Goal: Information Seeking & Learning: Learn about a topic

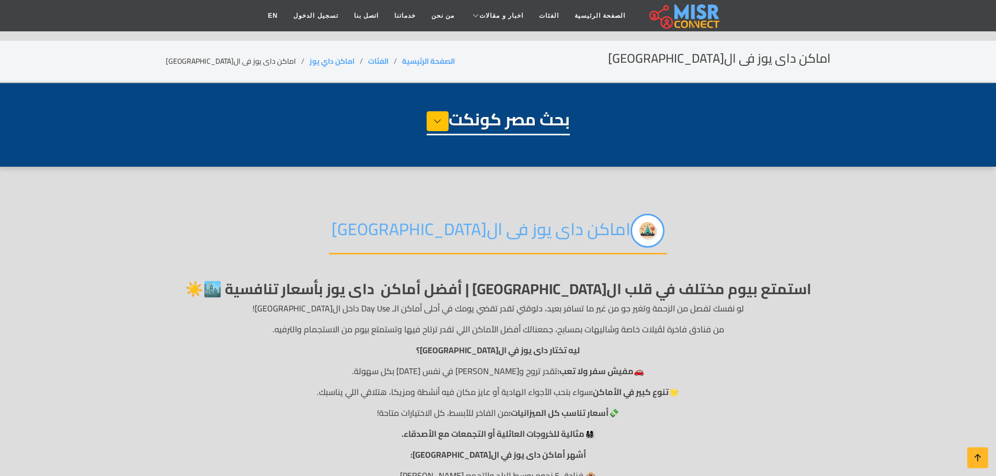
select select "**********"
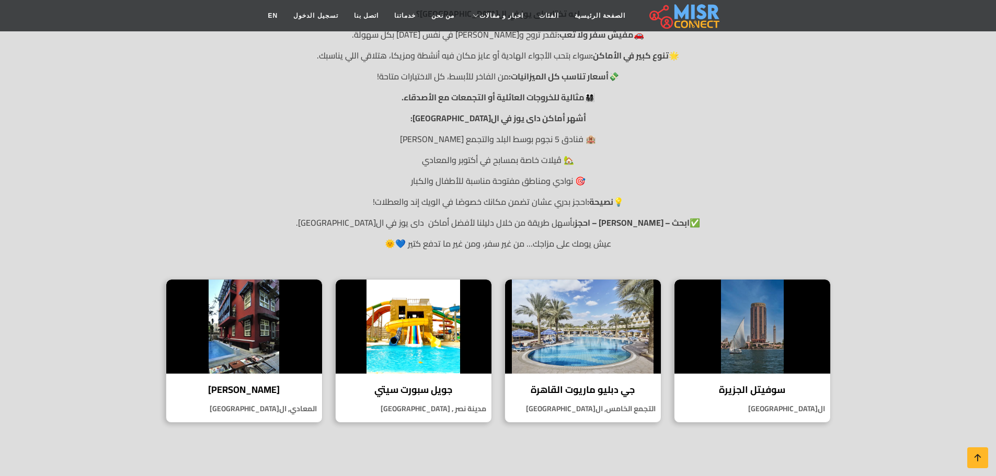
scroll to position [366, 0]
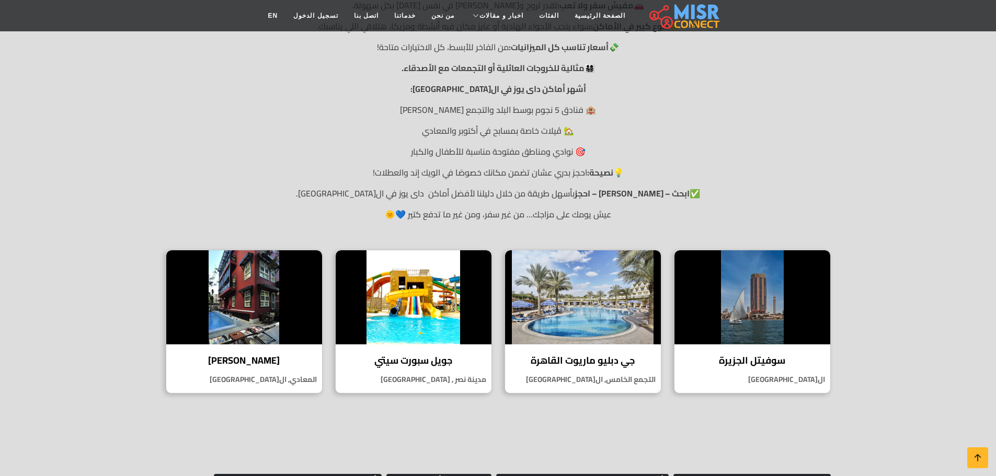
click at [513, 115] on p "🏨 فنادق 5 نجوم بوسط البلد والتجمع [PERSON_NAME]" at bounding box center [498, 110] width 665 height 13
click at [497, 124] on p "🏡 ڤيلات خاصة بمسابح في أكتوبر والمعادي" at bounding box center [498, 130] width 665 height 13
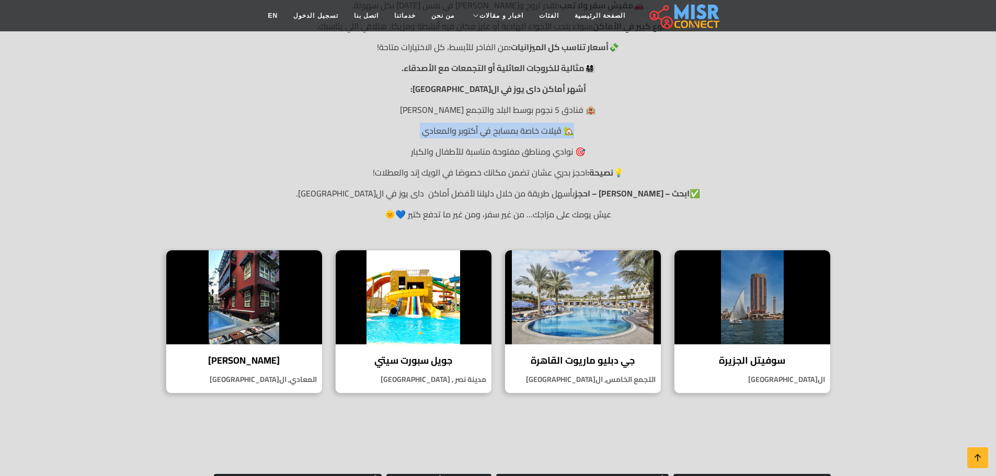
click at [497, 124] on p "🏡 ڤيلات خاصة بمسابح في أكتوبر والمعادي" at bounding box center [498, 130] width 665 height 13
click at [521, 155] on p "🎯 نوادي ومناطق مفتوحة مناسبة للأطفال والكبار" at bounding box center [498, 151] width 665 height 13
click at [592, 365] on h4 "جي دبليو ماريوت القاهرة" at bounding box center [583, 361] width 140 height 12
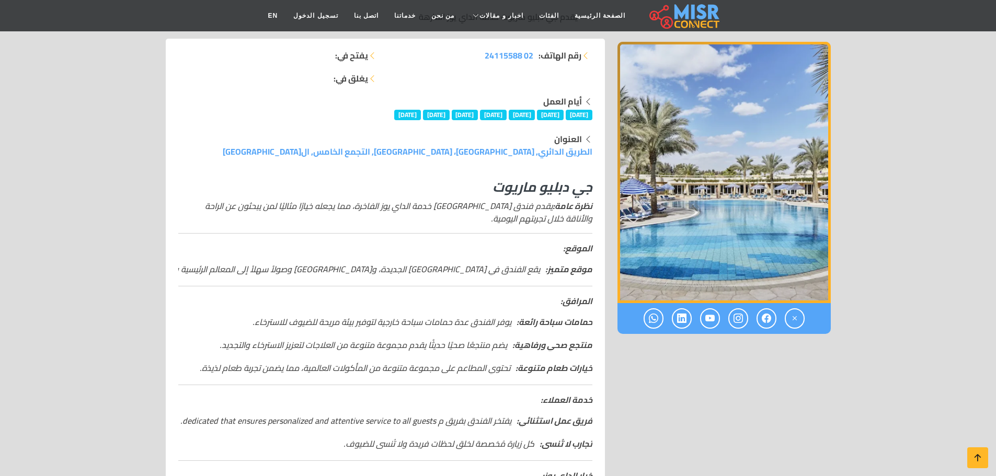
scroll to position [209, 0]
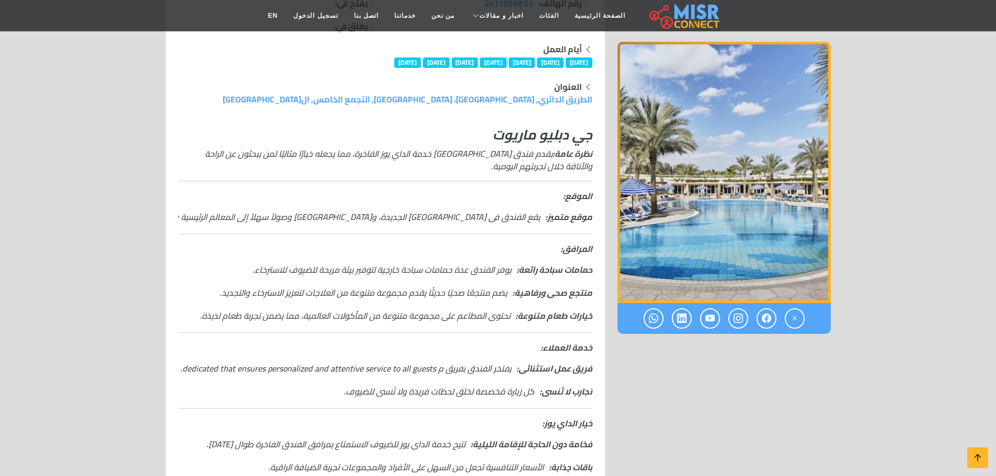
click at [553, 214] on strong "موقع متميز:" at bounding box center [568, 217] width 47 height 16
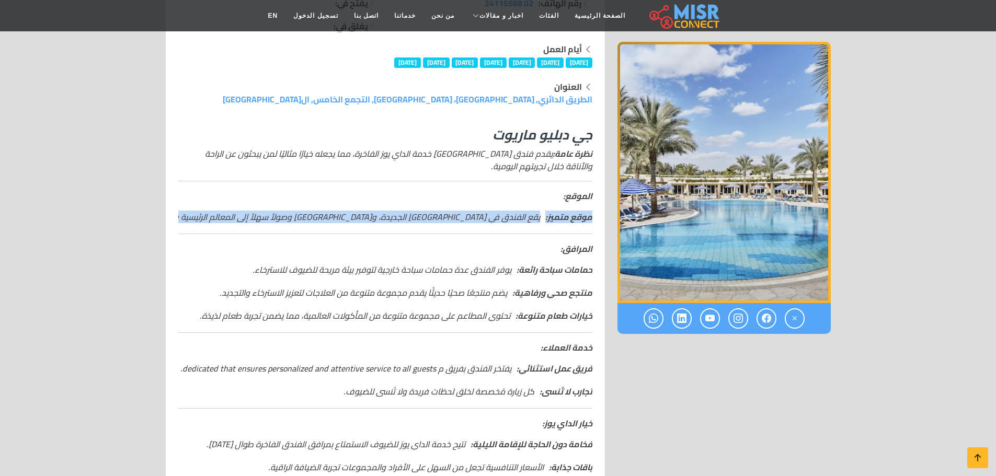
click at [553, 214] on strong "موقع متميز:" at bounding box center [568, 217] width 47 height 16
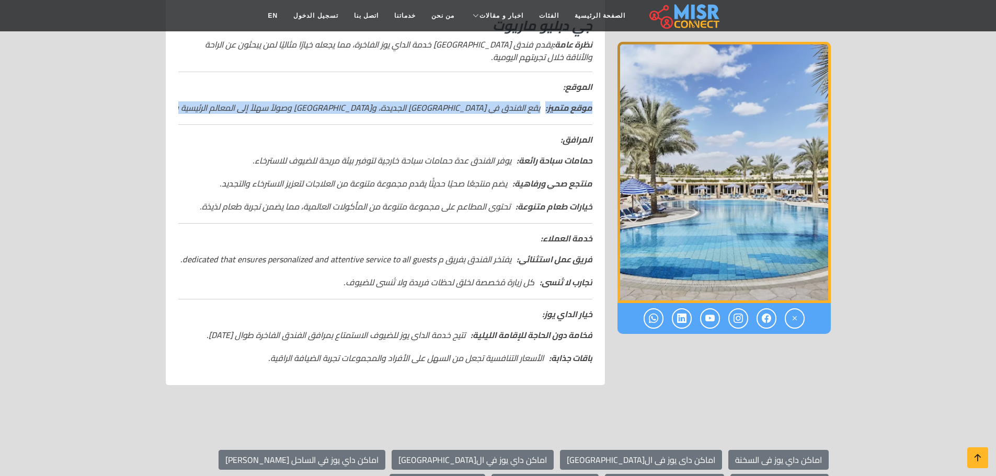
scroll to position [366, 0]
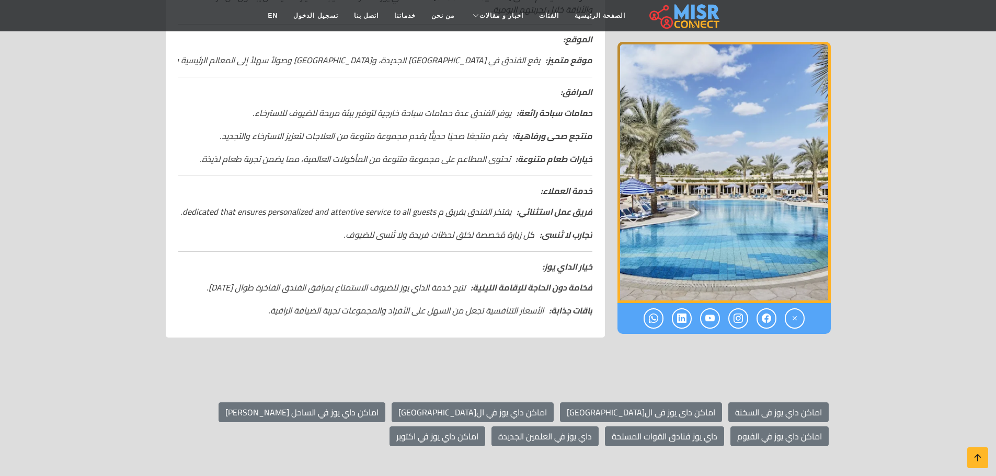
click at [560, 121] on ul "حمامات سباحة رائعة: يوفر الفندق عدة حمامات سباحة خارجية لتوفير بيئة مريحة للضيو…" at bounding box center [385, 136] width 414 height 59
click at [547, 161] on strong "خيارات طعام متنوعة:" at bounding box center [554, 159] width 77 height 16
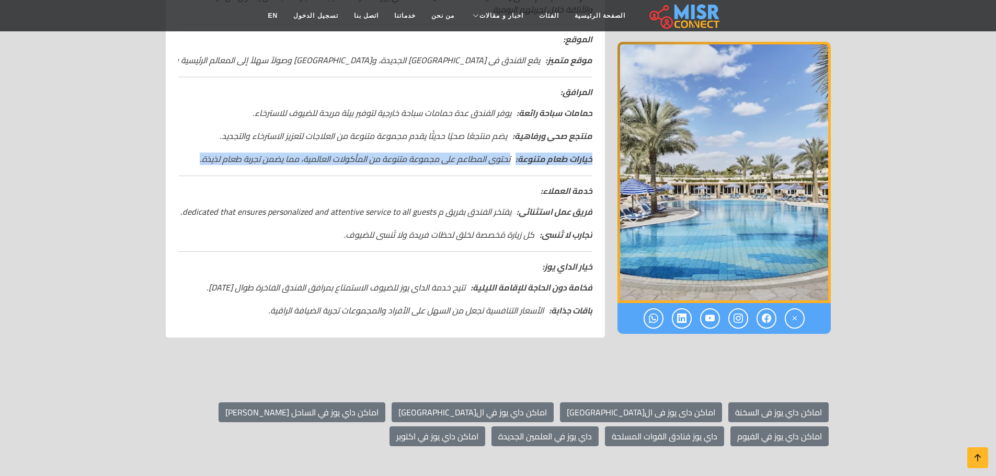
click at [547, 161] on strong "خيارات طعام متنوعة:" at bounding box center [554, 159] width 77 height 16
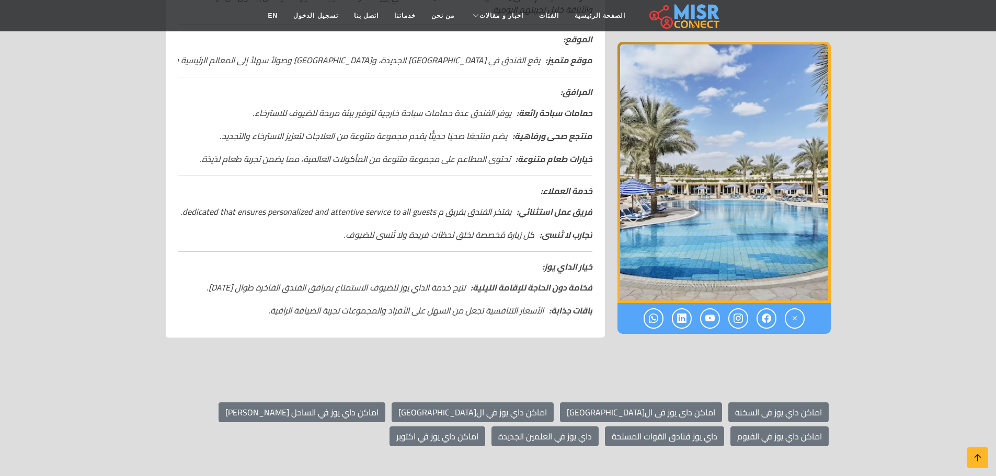
click at [552, 194] on strong "خدمة العملاء:" at bounding box center [567, 191] width 52 height 16
click at [550, 208] on strong "فريق عمل استثنائي:" at bounding box center [555, 212] width 76 height 16
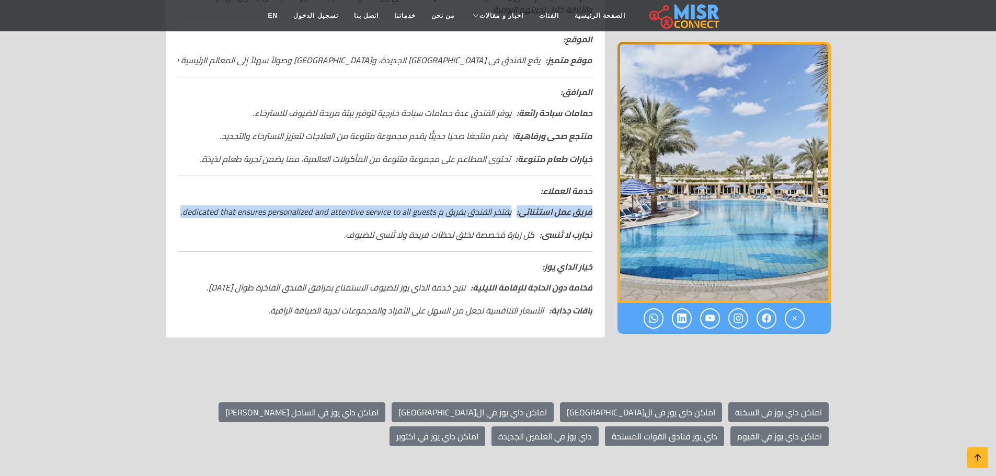
click at [550, 208] on strong "فريق عمل استثنائي:" at bounding box center [555, 212] width 76 height 16
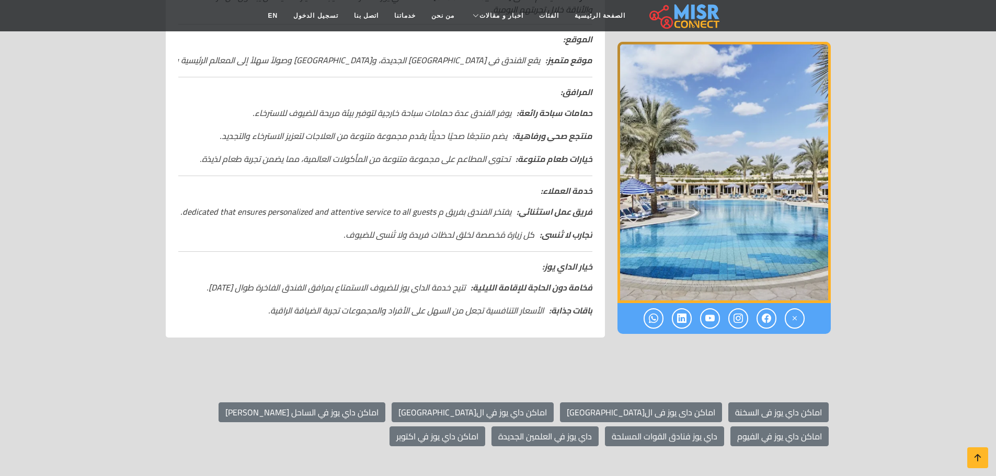
click at [554, 231] on strong "تجارب لا تُنسى:" at bounding box center [566, 235] width 53 height 16
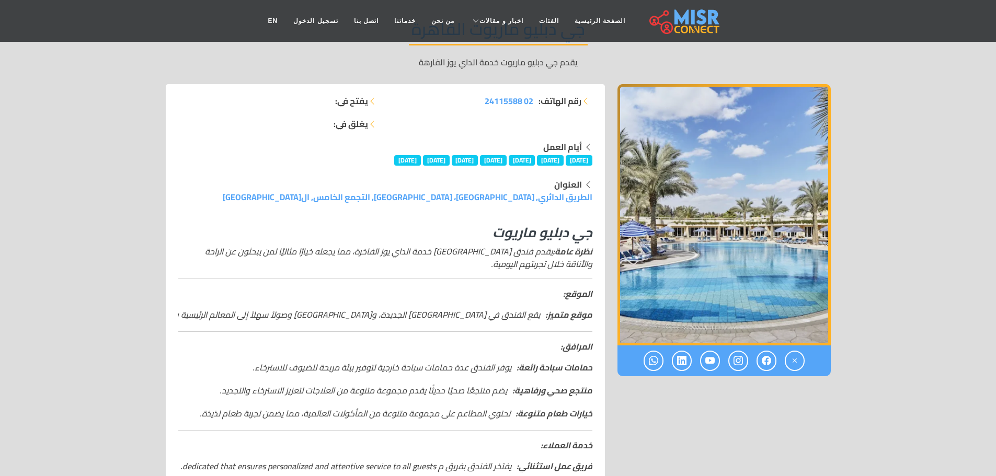
scroll to position [0, 0]
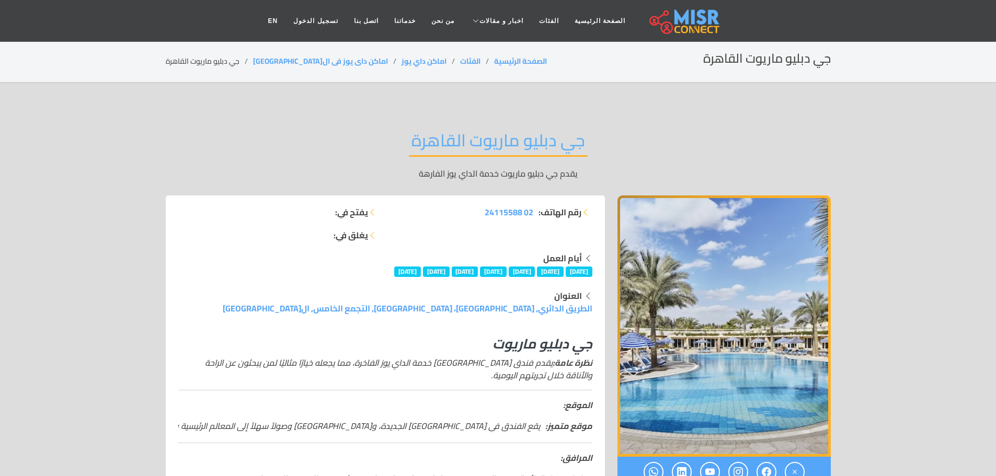
click at [521, 145] on h2 "جي دبليو ماريوت القاهرة" at bounding box center [498, 143] width 179 height 27
click at [314, 65] on link "اماكن داى يوز فى ال[GEOGRAPHIC_DATA]" at bounding box center [320, 61] width 135 height 14
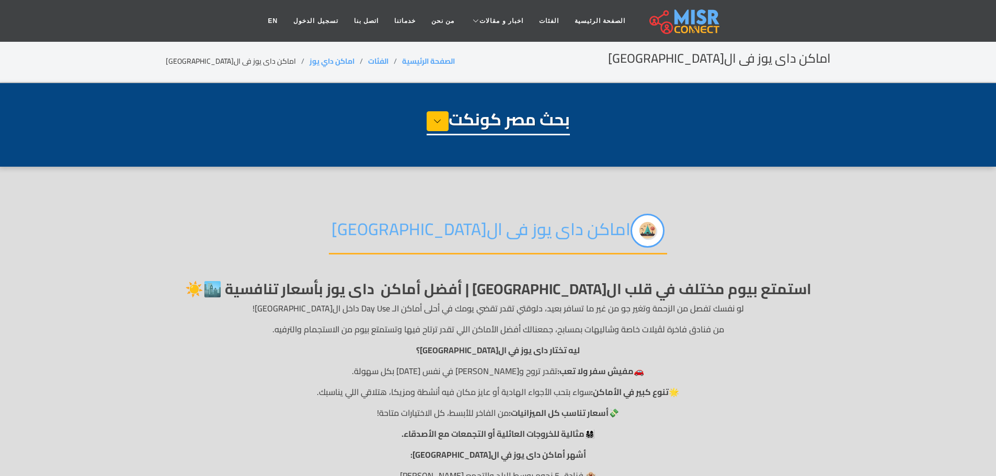
select select "**********"
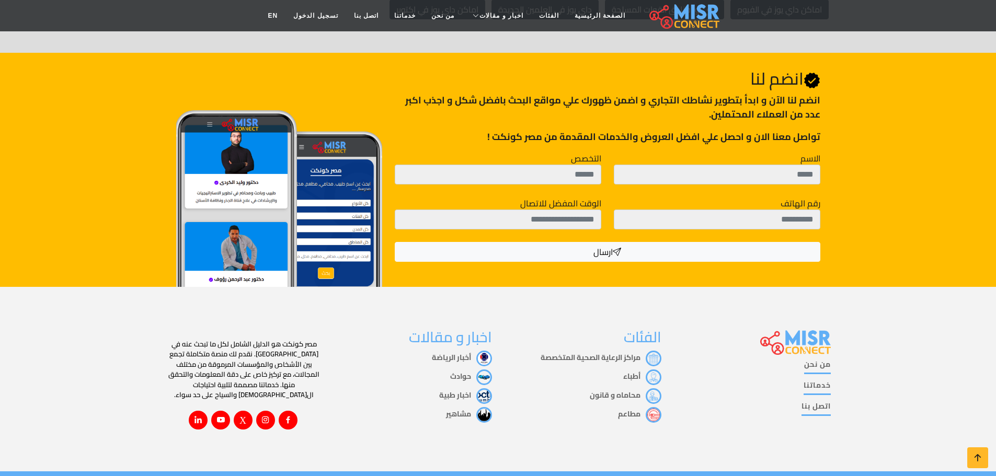
scroll to position [911, 0]
